Goal: Check status: Check status

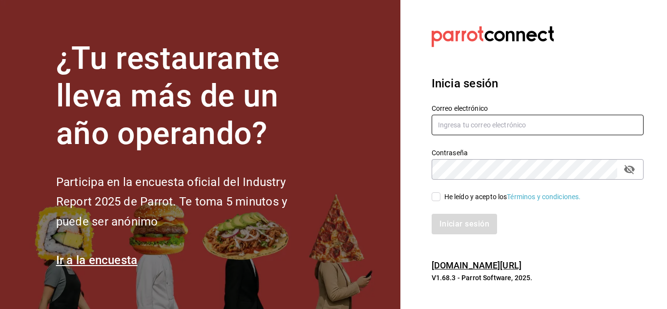
type input "[EMAIL_ADDRESS][DOMAIN_NAME]"
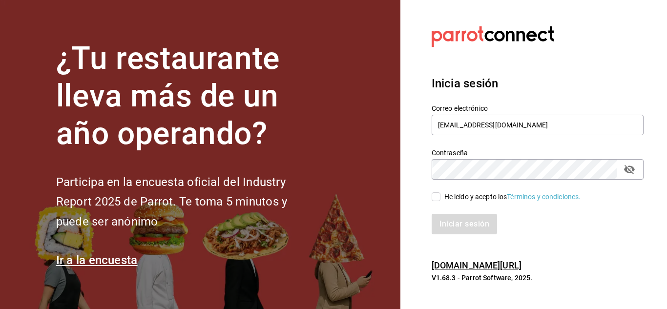
click at [439, 197] on input "He leído y acepto los Términos y condiciones." at bounding box center [435, 196] width 9 height 9
checkbox input "true"
click at [459, 225] on button "Iniciar sesión" at bounding box center [464, 224] width 66 height 20
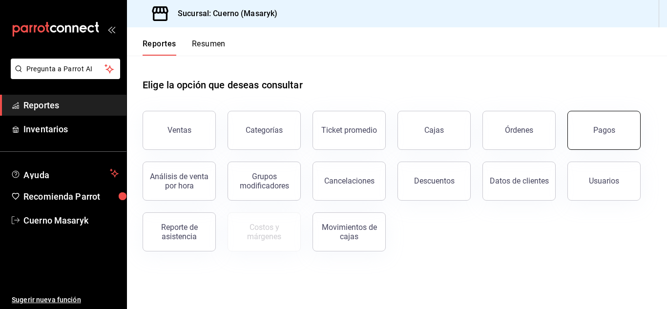
click at [593, 142] on button "Pagos" at bounding box center [603, 130] width 73 height 39
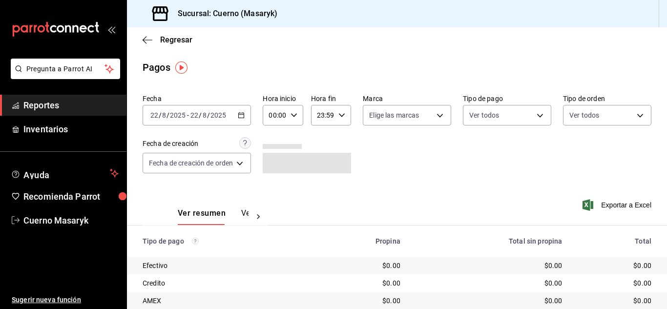
click at [300, 117] on div "00:00 Hora inicio" at bounding box center [283, 115] width 40 height 20
click at [272, 188] on span "04" at bounding box center [274, 185] width 4 height 8
click at [275, 183] on span "04" at bounding box center [274, 185] width 4 height 8
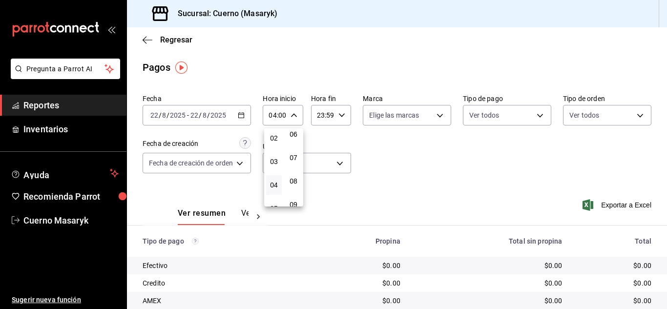
click at [240, 113] on div at bounding box center [333, 154] width 667 height 309
click at [241, 114] on icon "button" at bounding box center [241, 115] width 7 height 7
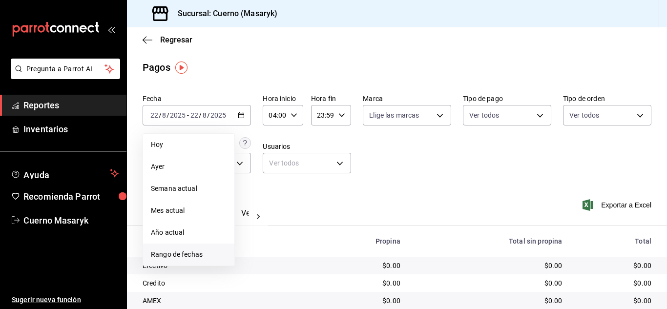
click at [191, 250] on span "Rango de fechas" at bounding box center [189, 254] width 76 height 10
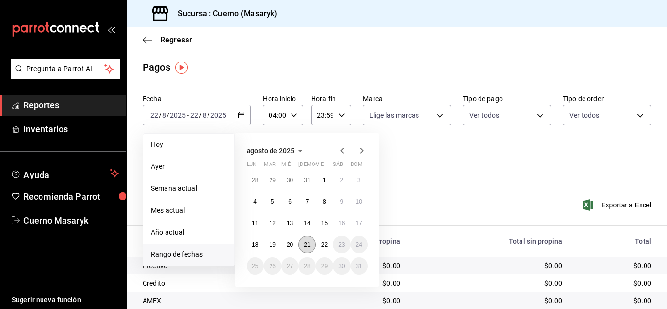
click at [303, 245] on button "21" at bounding box center [306, 245] width 17 height 18
click at [328, 241] on button "22" at bounding box center [324, 245] width 17 height 18
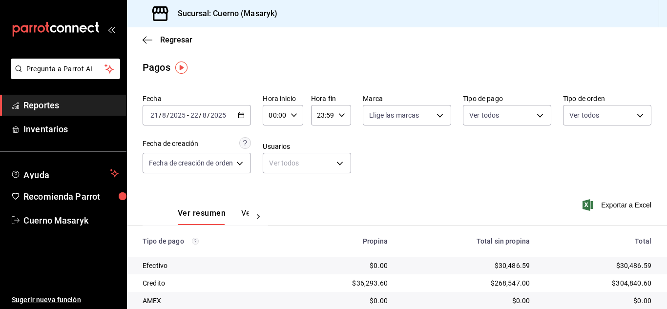
click at [297, 114] on icon "button" at bounding box center [293, 115] width 7 height 7
click at [273, 137] on span "04" at bounding box center [274, 136] width 4 height 8
type input "04:00"
click at [394, 191] on div at bounding box center [333, 154] width 667 height 309
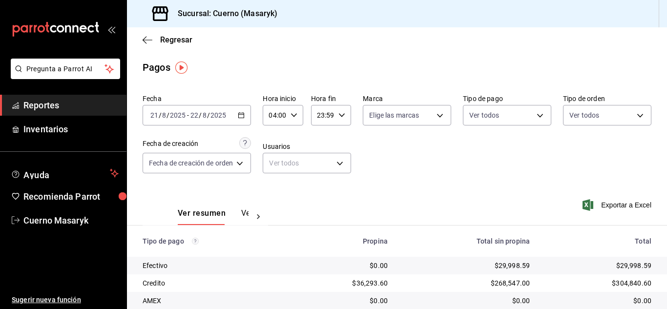
click at [340, 113] on icon "button" at bounding box center [341, 115] width 7 height 7
click at [321, 159] on span "05" at bounding box center [321, 160] width 4 height 8
type input "05:59"
click at [440, 166] on div at bounding box center [333, 154] width 667 height 309
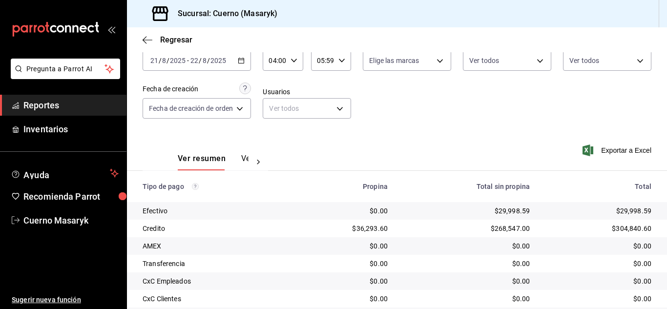
scroll to position [140, 0]
